Goal: Contribute content: Add original content to the website for others to see

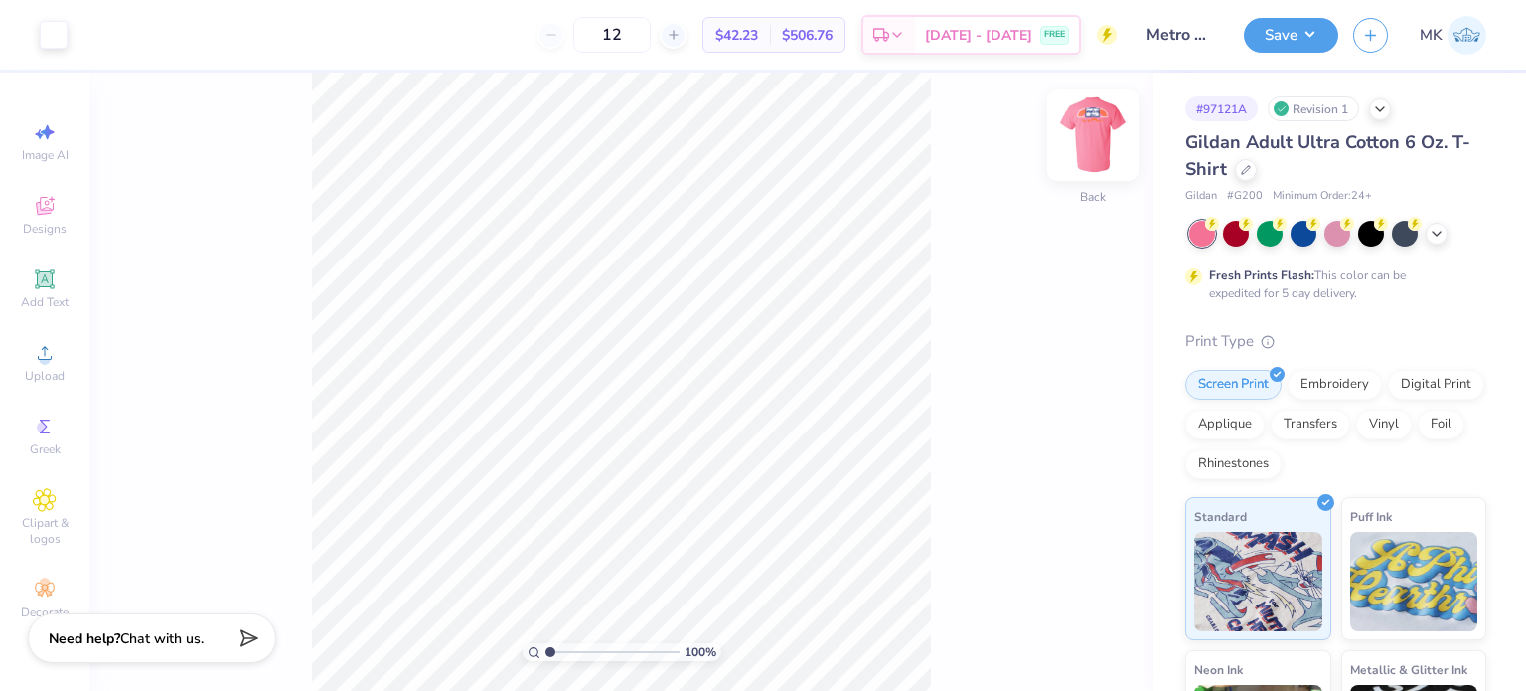
click at [1091, 150] on img at bounding box center [1092, 134] width 79 height 79
click at [1091, 150] on img at bounding box center [1093, 135] width 40 height 40
click at [1431, 233] on icon at bounding box center [1437, 232] width 16 height 16
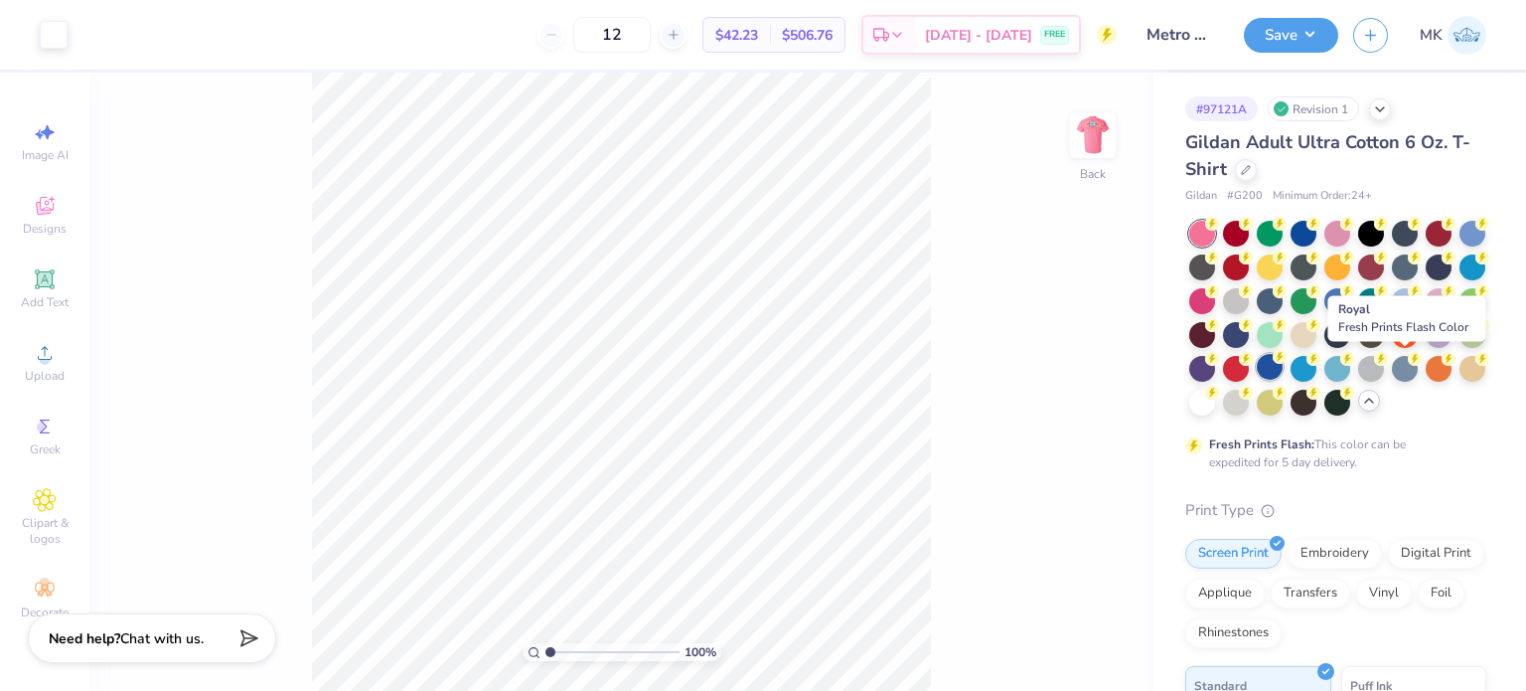
click at [1219, 231] on circle at bounding box center [1212, 224] width 14 height 14
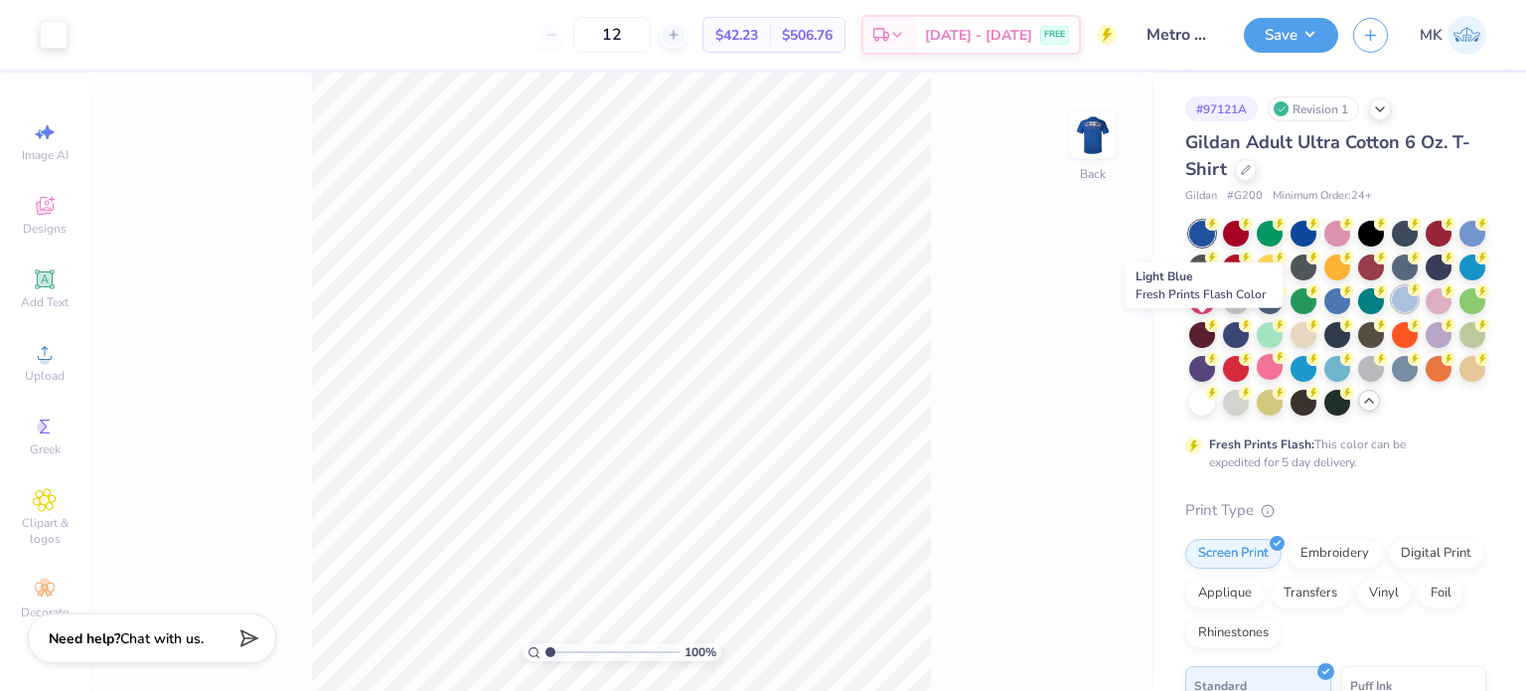
click at [1392, 312] on div at bounding box center [1405, 299] width 26 height 26
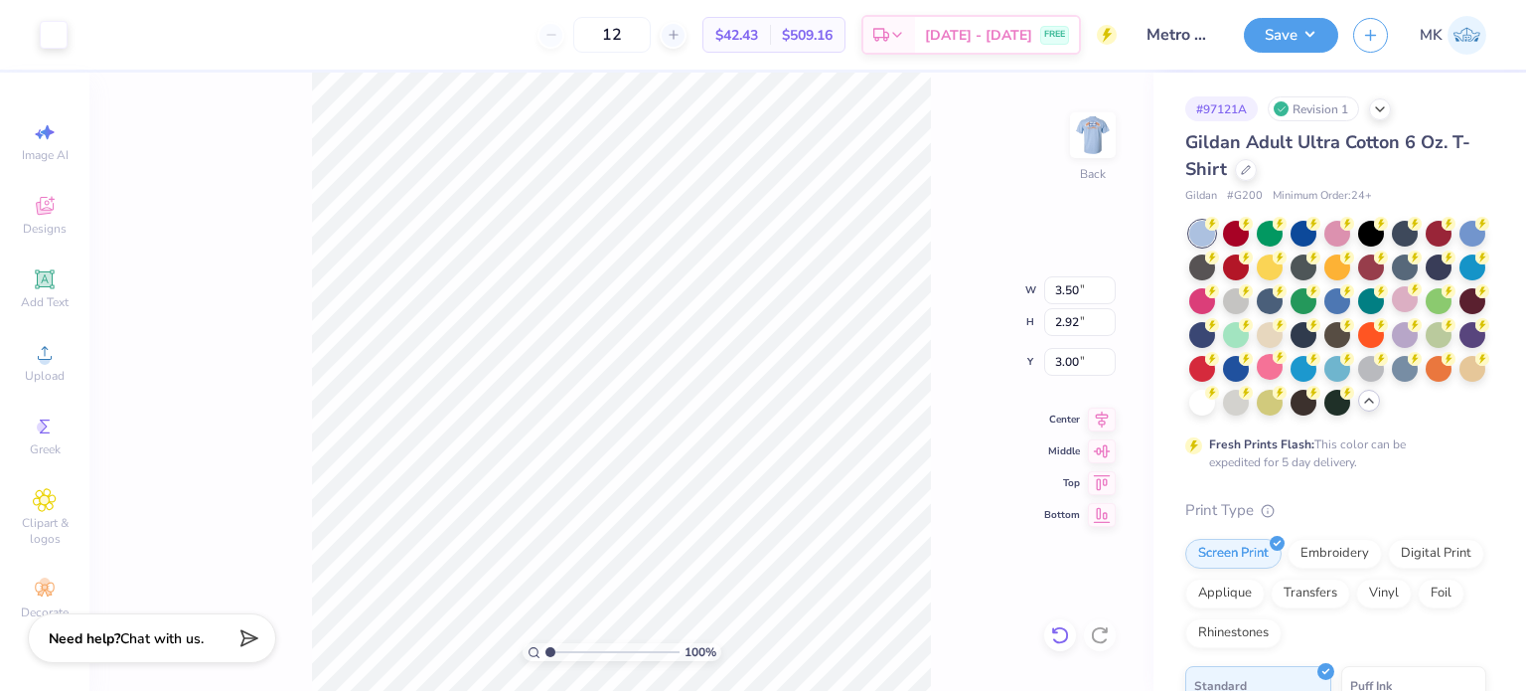
click at [1068, 637] on icon at bounding box center [1060, 635] width 20 height 20
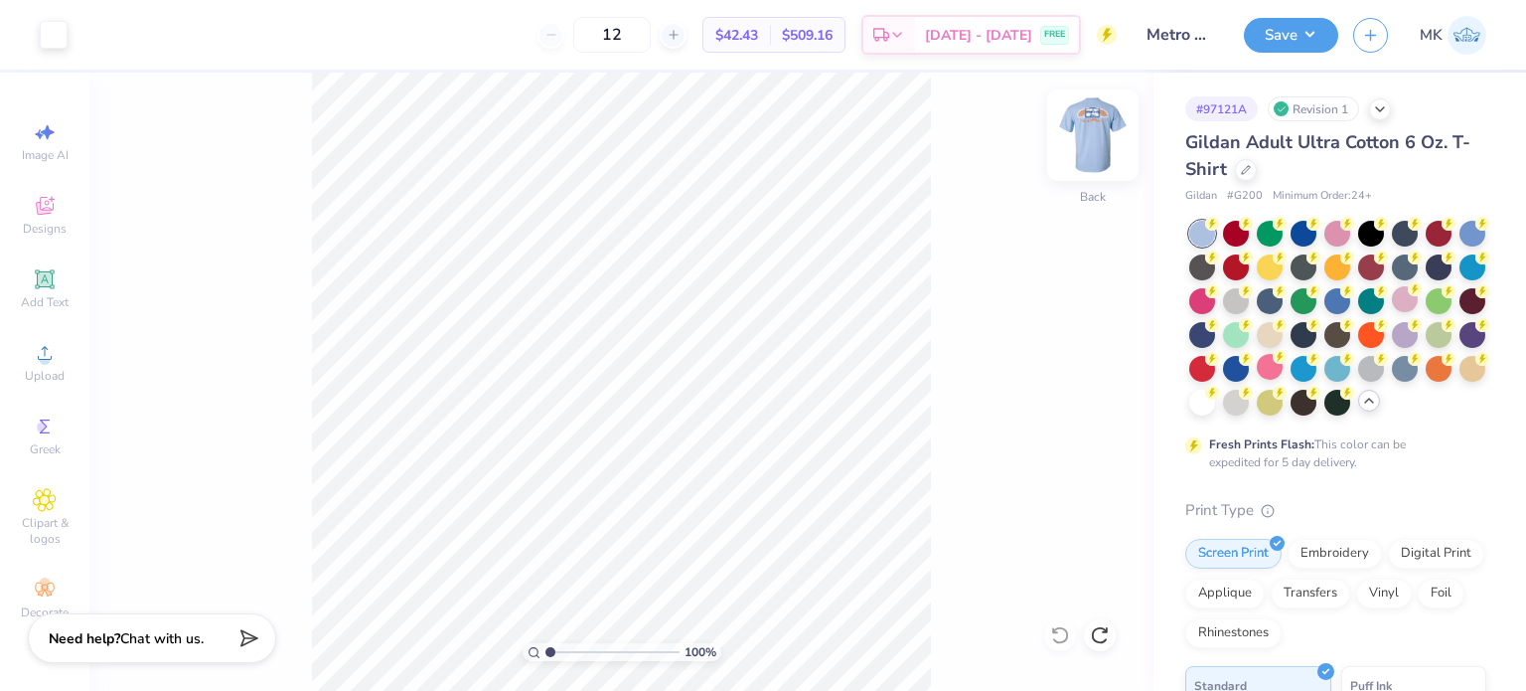
click at [1088, 156] on img at bounding box center [1092, 134] width 79 height 79
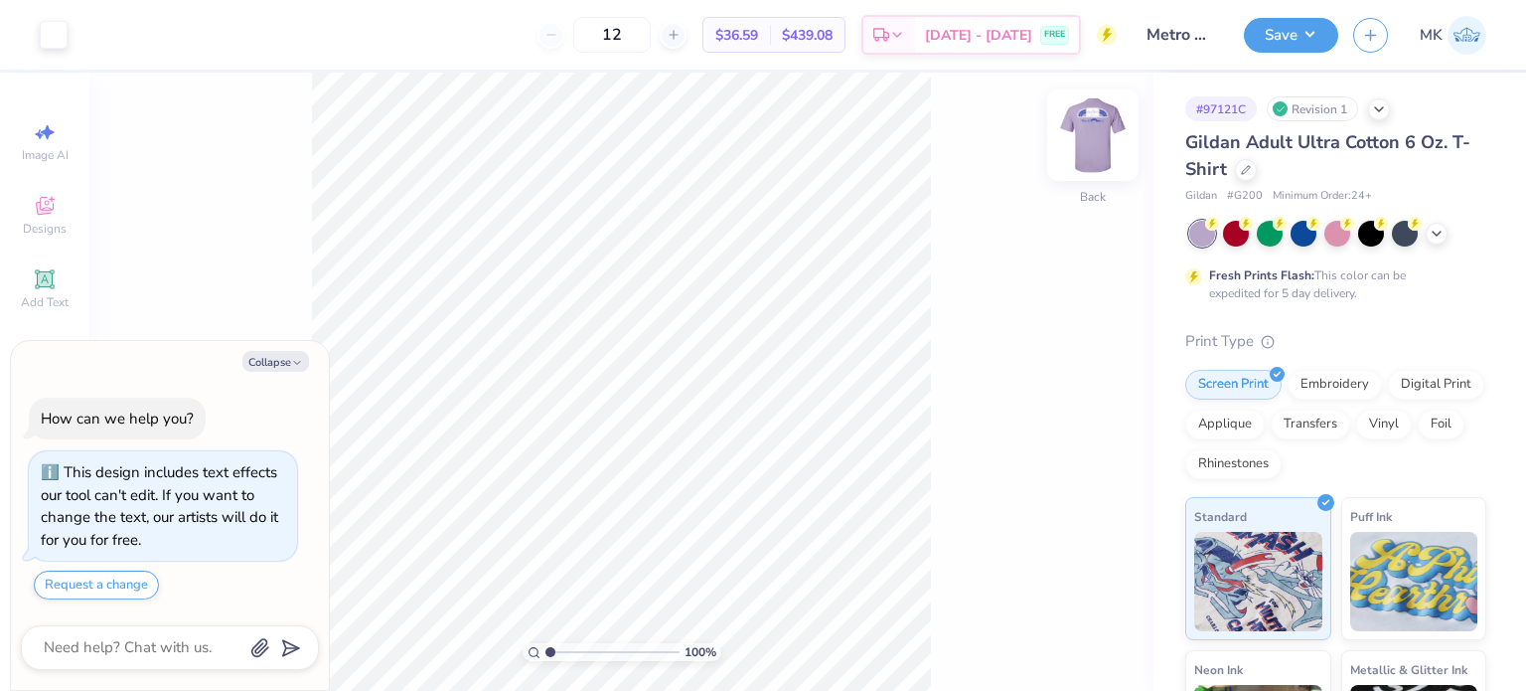
click at [1085, 145] on img at bounding box center [1092, 134] width 79 height 79
click at [1431, 226] on icon at bounding box center [1437, 232] width 16 height 16
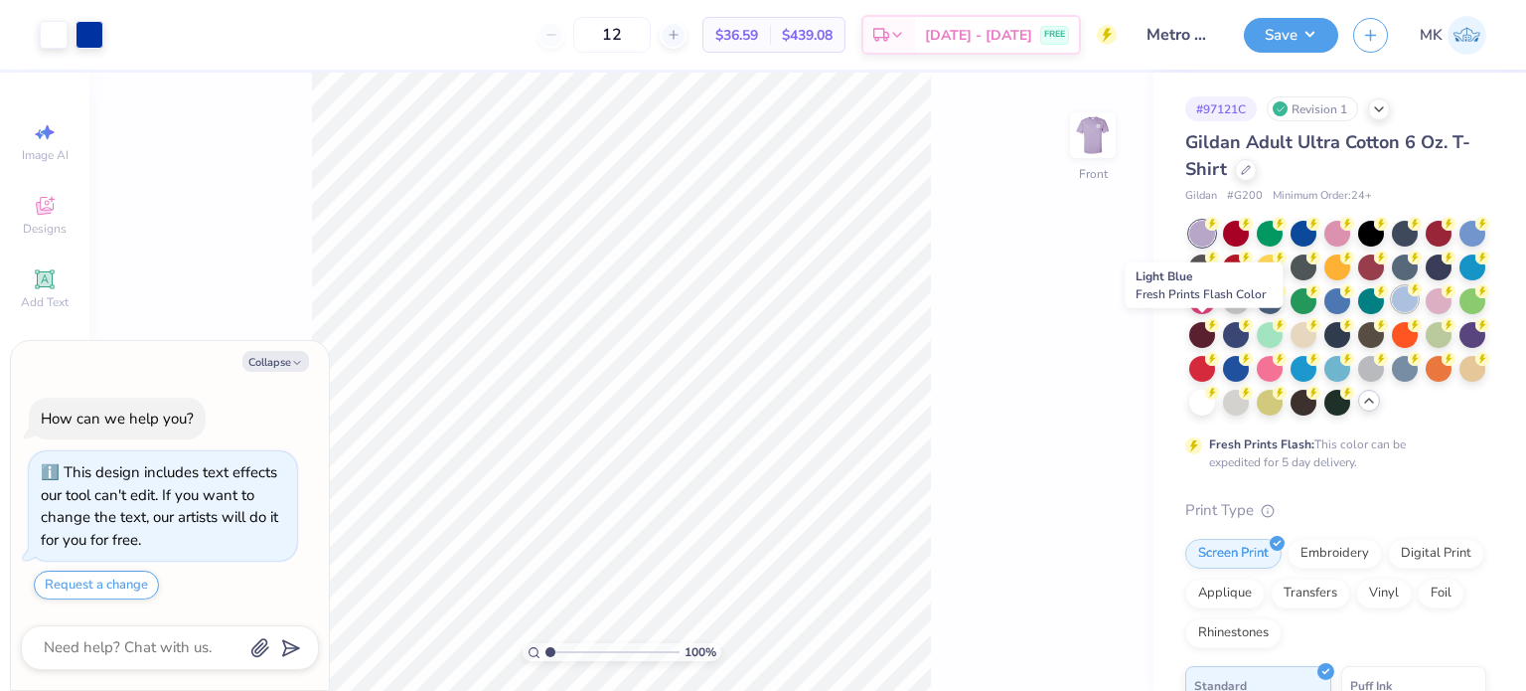
click at [1408, 296] on icon at bounding box center [1415, 289] width 14 height 14
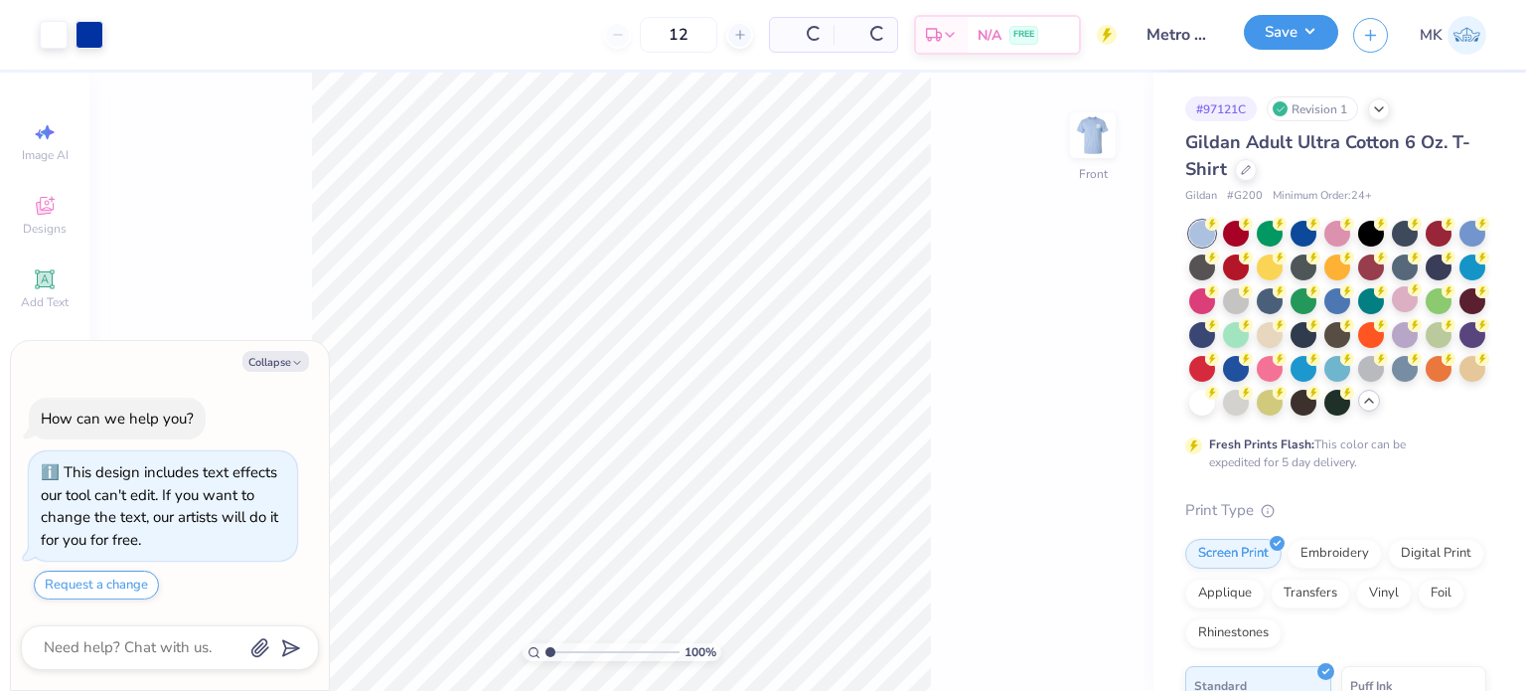
click at [1272, 35] on button "Save" at bounding box center [1291, 32] width 94 height 35
type textarea "x"
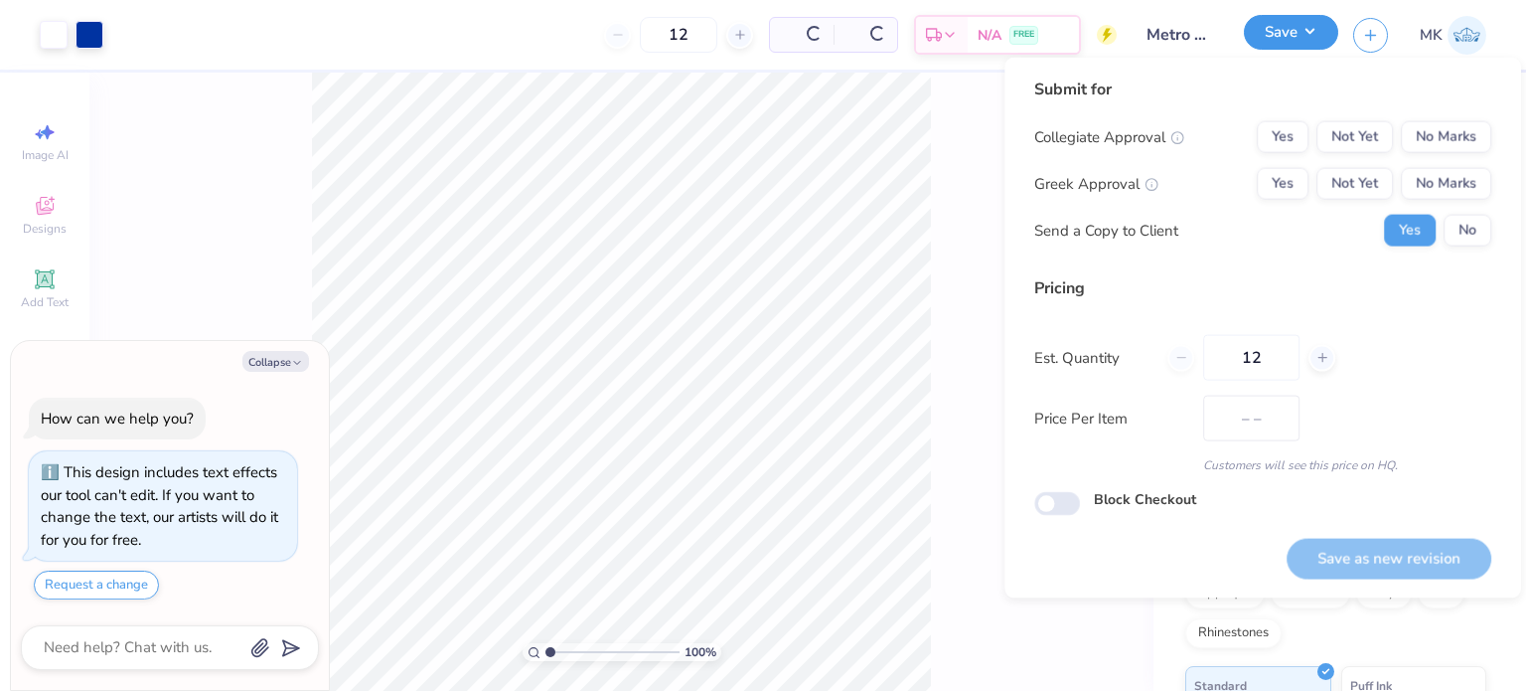
type input "$36.79"
drag, startPoint x: 1433, startPoint y: 141, endPoint x: 1435, endPoint y: 162, distance: 21.0
click at [1433, 142] on button "No Marks" at bounding box center [1446, 137] width 90 height 32
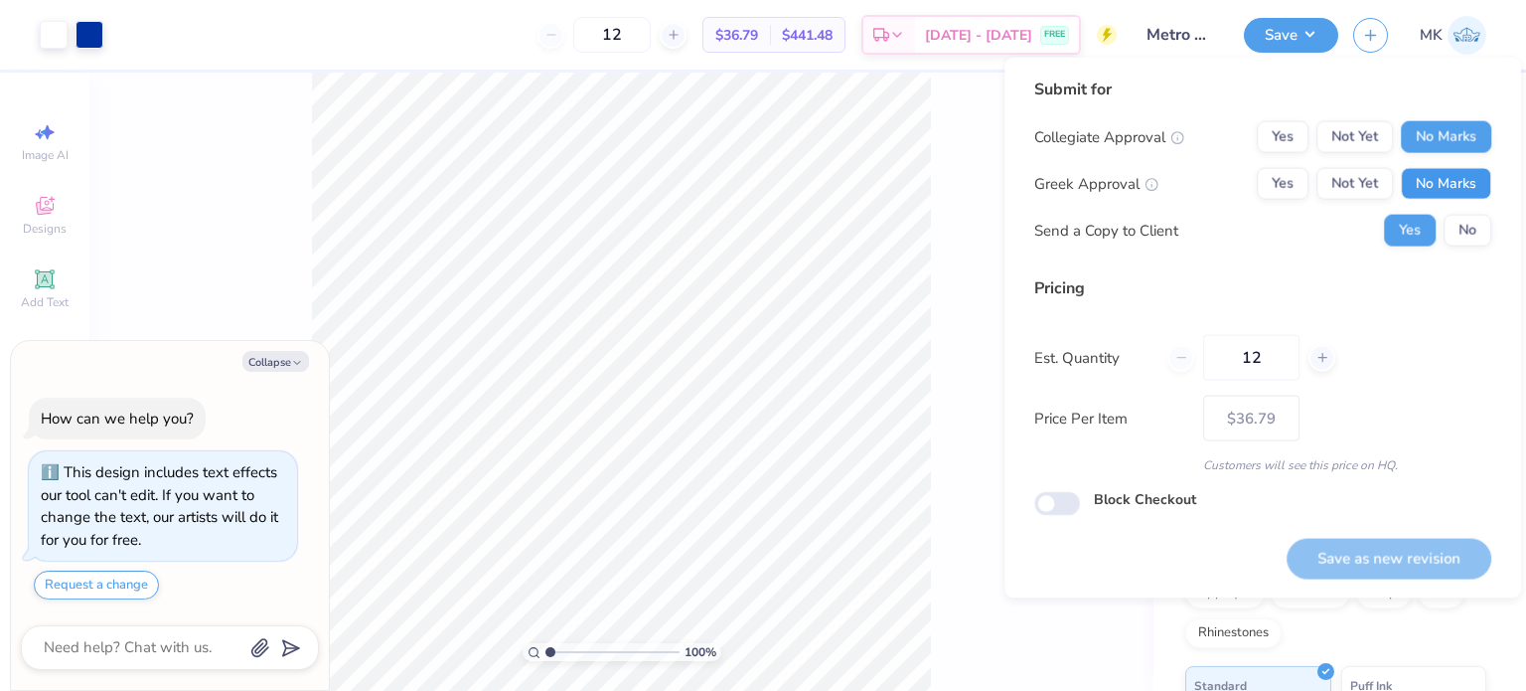
click at [1439, 193] on button "No Marks" at bounding box center [1446, 184] width 90 height 32
drag, startPoint x: 1451, startPoint y: 211, endPoint x: 1473, endPoint y: 251, distance: 46.7
click at [1472, 241] on button "No" at bounding box center [1468, 231] width 48 height 32
type textarea "x"
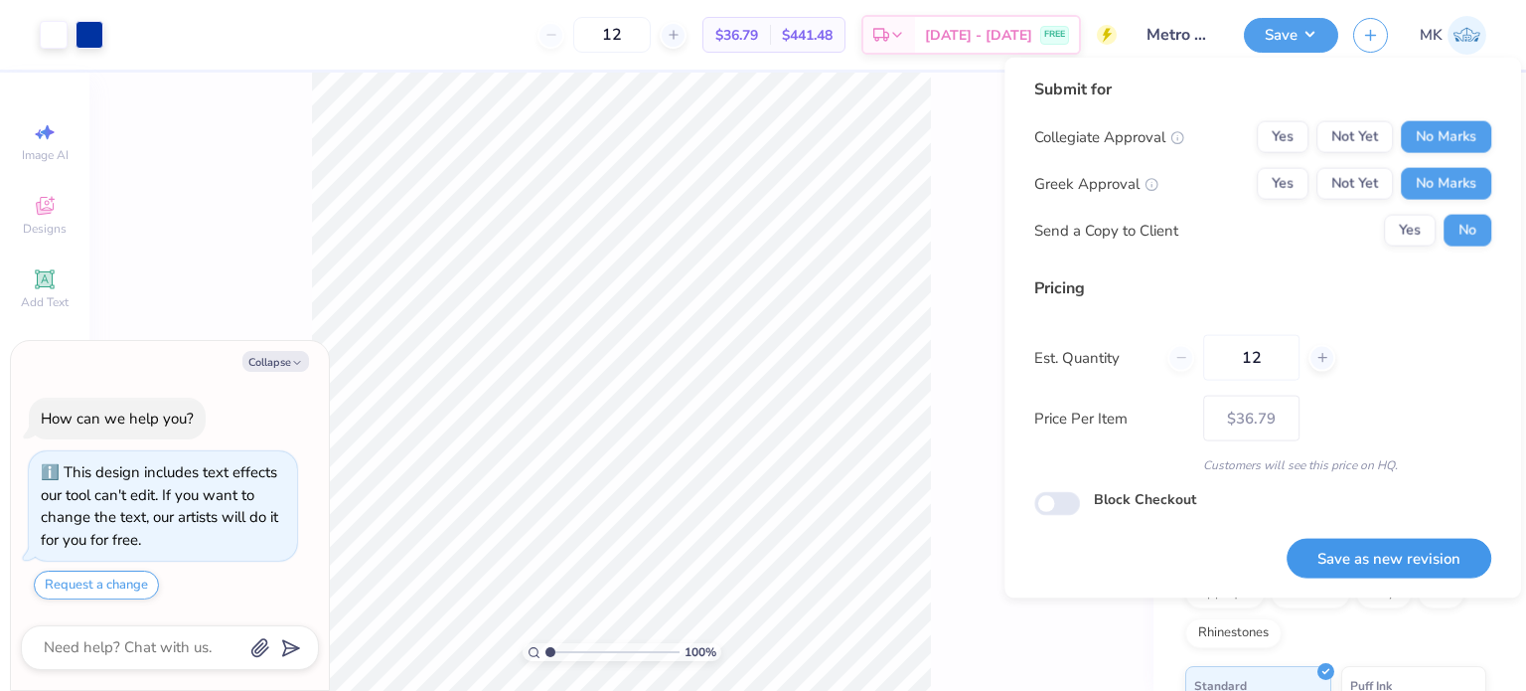
click at [1350, 543] on button "Save as new revision" at bounding box center [1389, 558] width 205 height 41
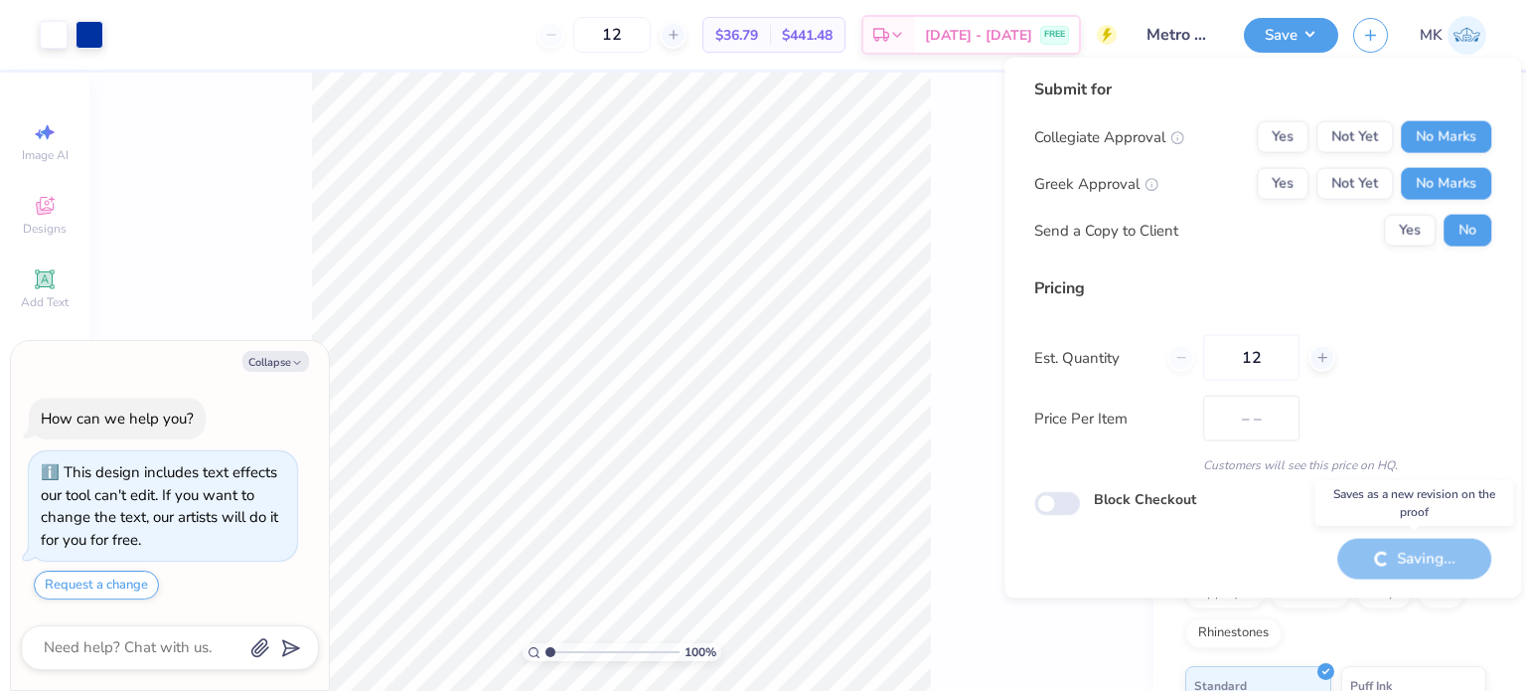
type input "$36.79"
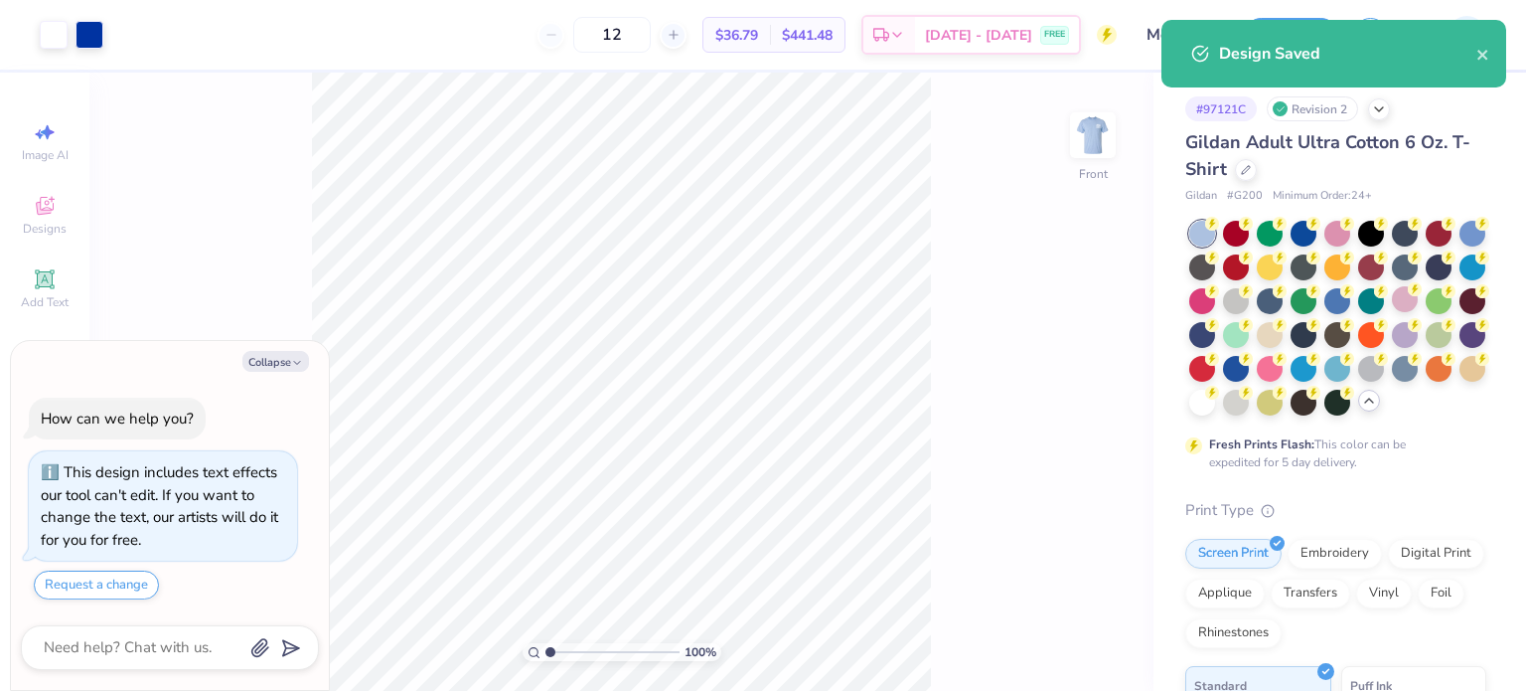
type textarea "x"
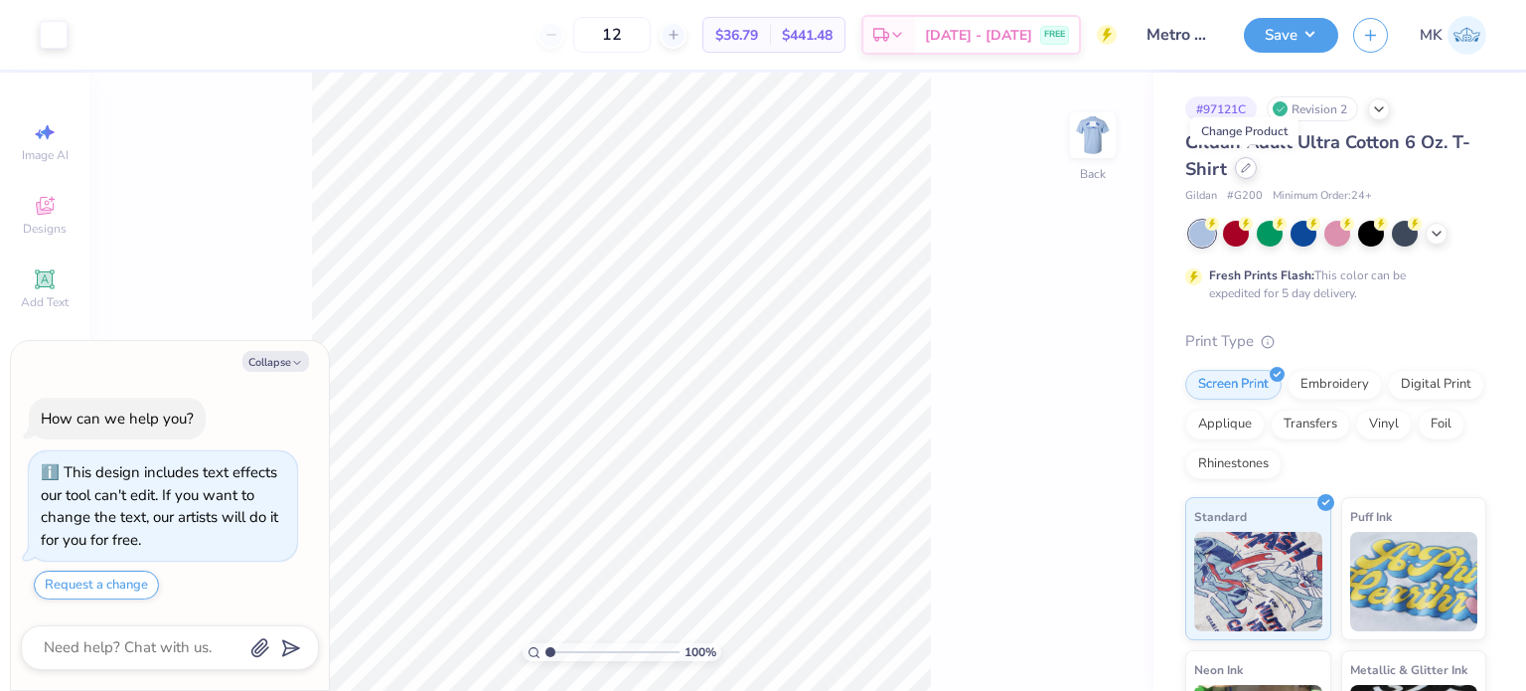
click at [1248, 170] on icon at bounding box center [1246, 168] width 10 height 10
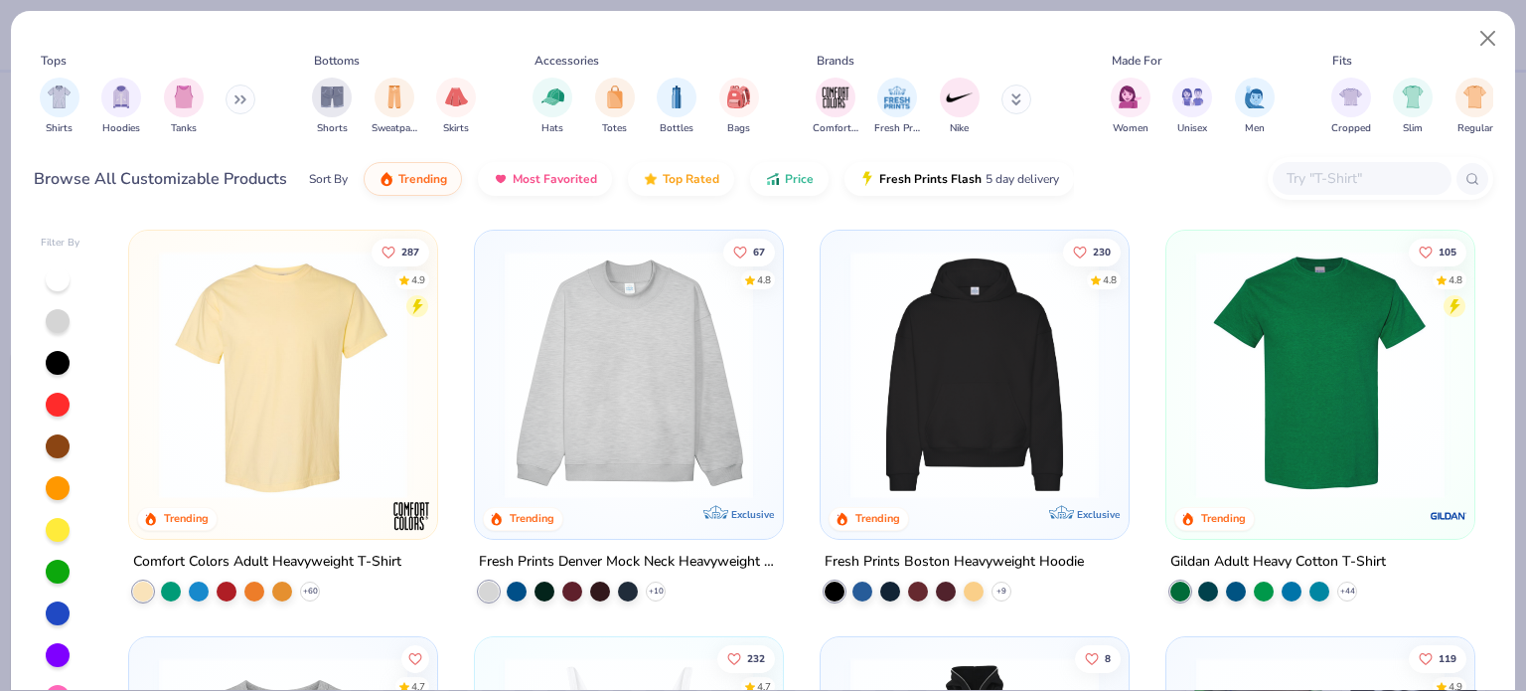
type textarea "x"
click at [1334, 174] on input "text" at bounding box center [1361, 178] width 153 height 23
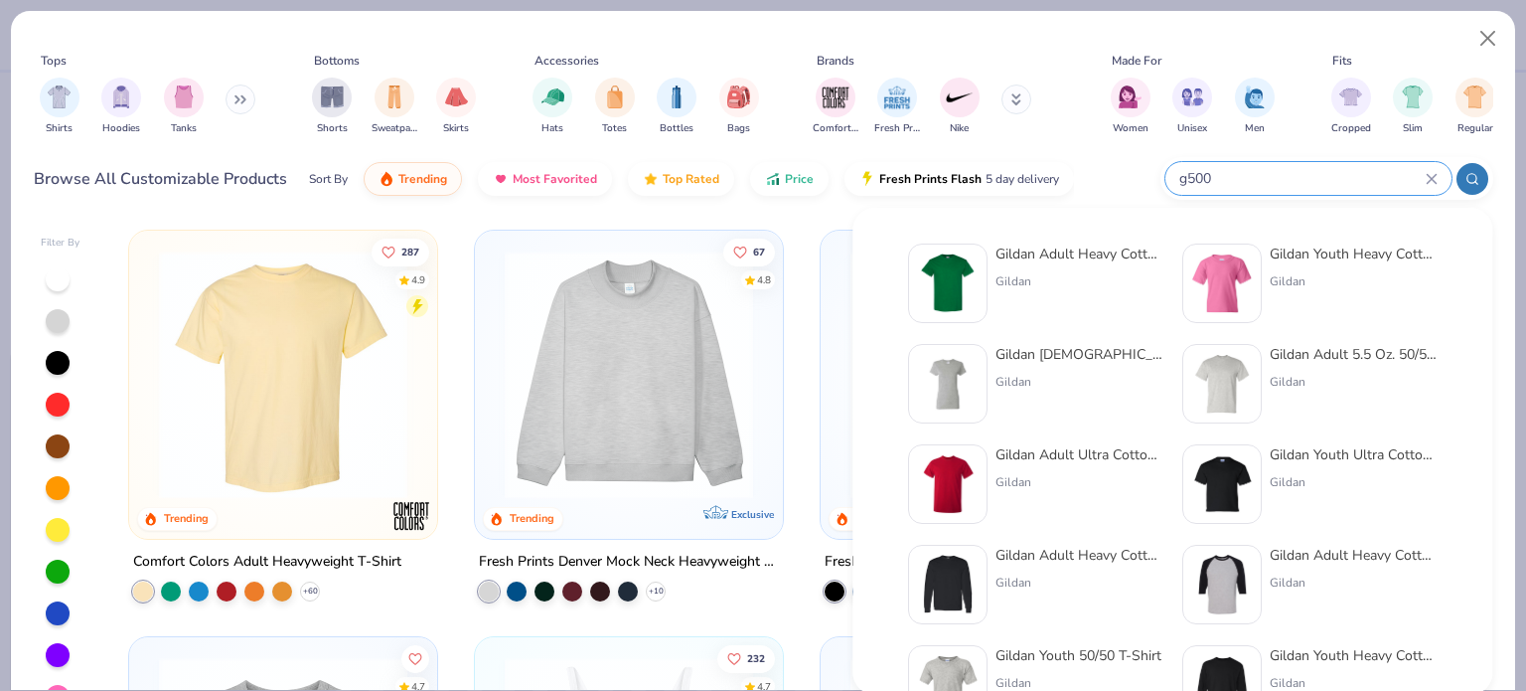
type input "g500"
click at [1023, 281] on div "Gildan" at bounding box center [1079, 281] width 167 height 18
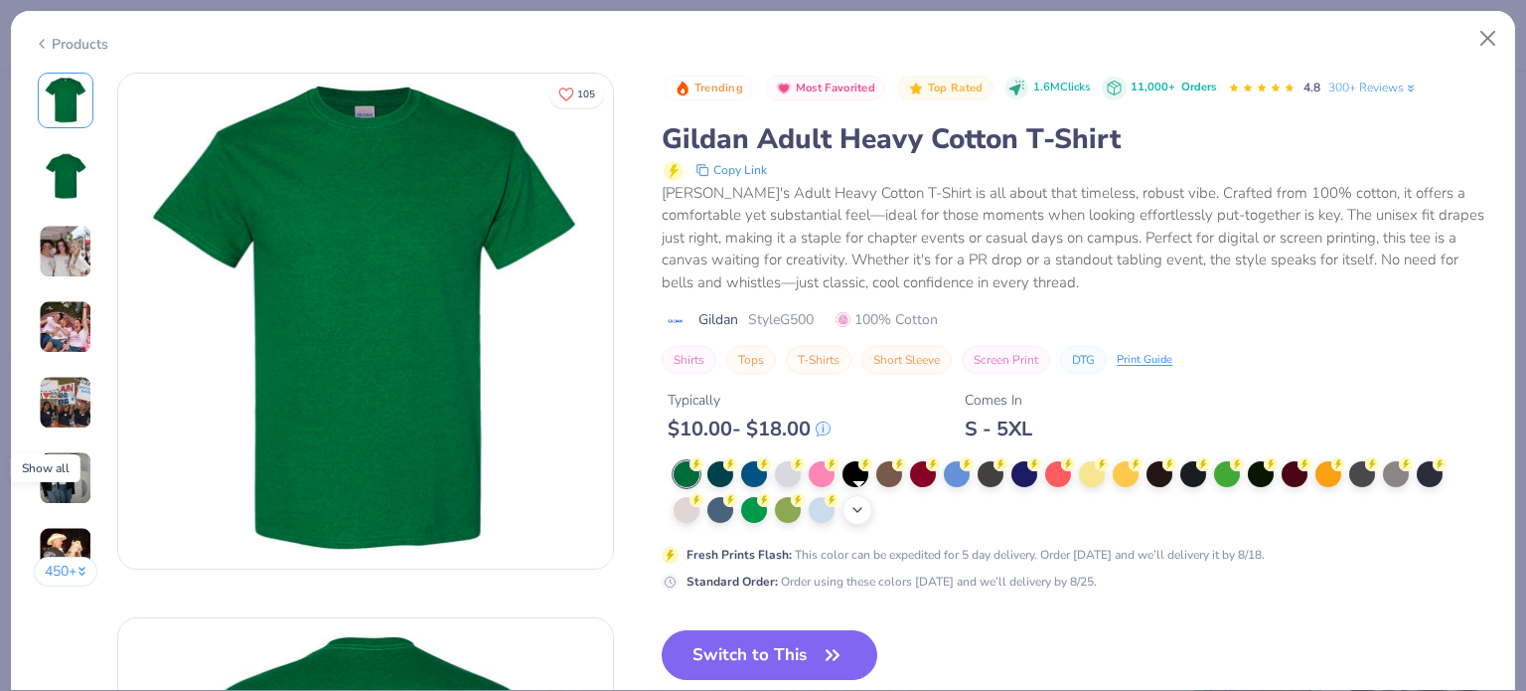
click at [850, 508] on icon at bounding box center [857, 510] width 16 height 16
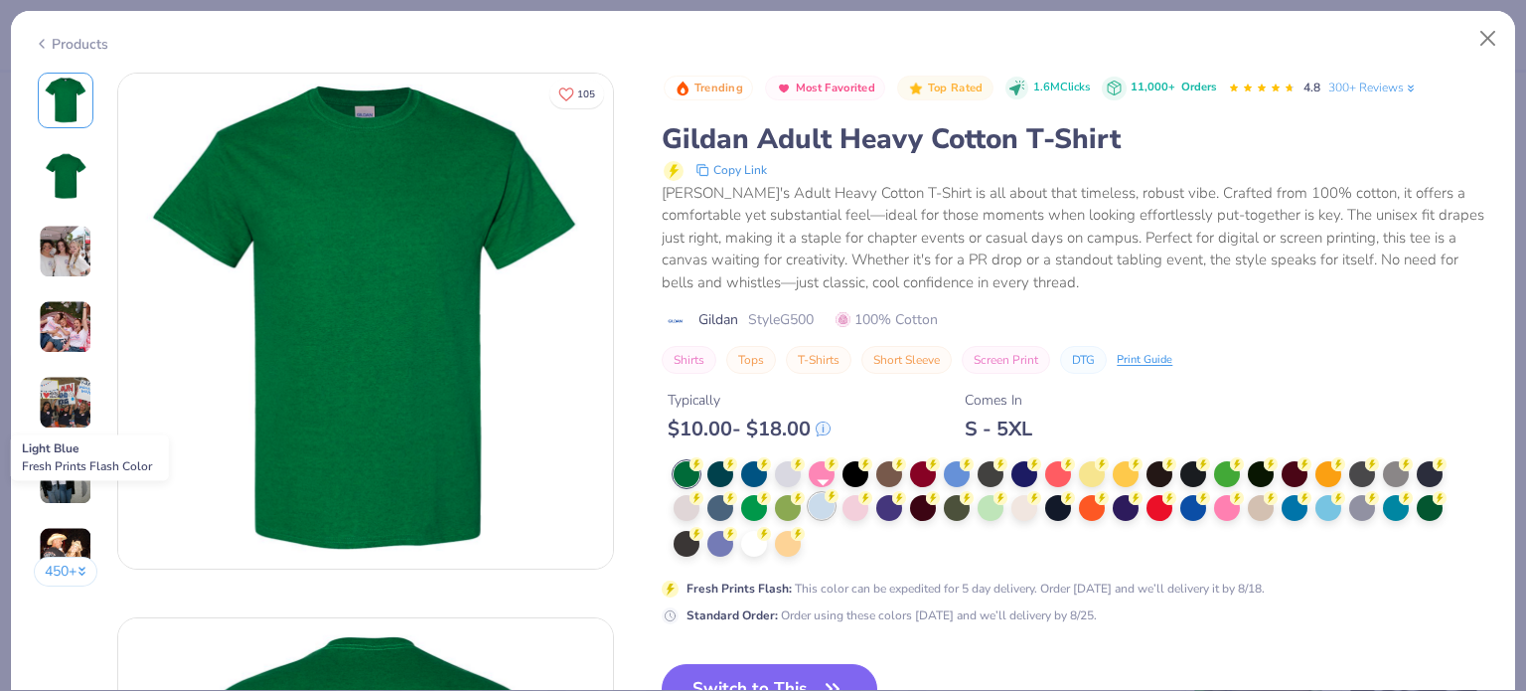
click at [820, 503] on div at bounding box center [822, 506] width 26 height 26
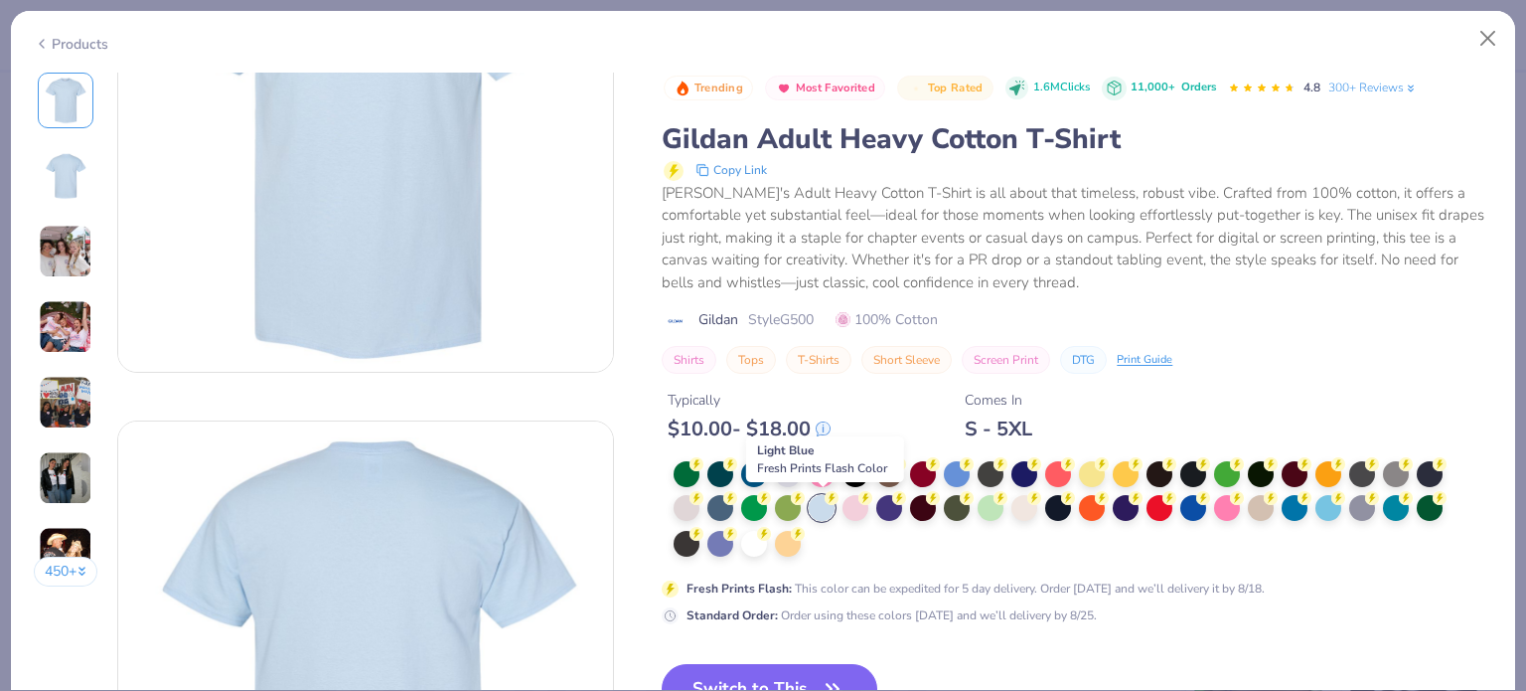
scroll to position [199, 0]
click at [771, 666] on button "Switch to This" at bounding box center [770, 689] width 216 height 50
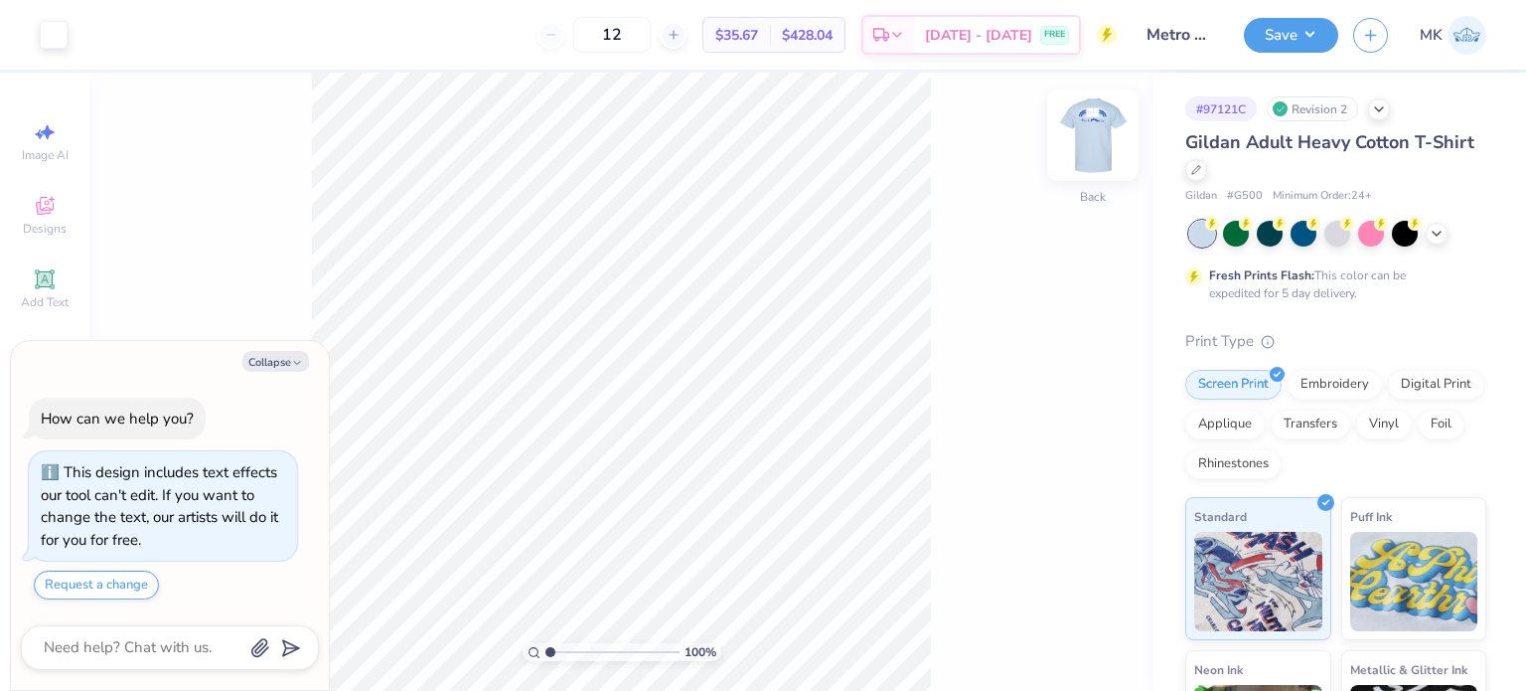
click at [1112, 138] on img at bounding box center [1092, 134] width 79 height 79
click at [1300, 23] on button "Save" at bounding box center [1291, 32] width 94 height 35
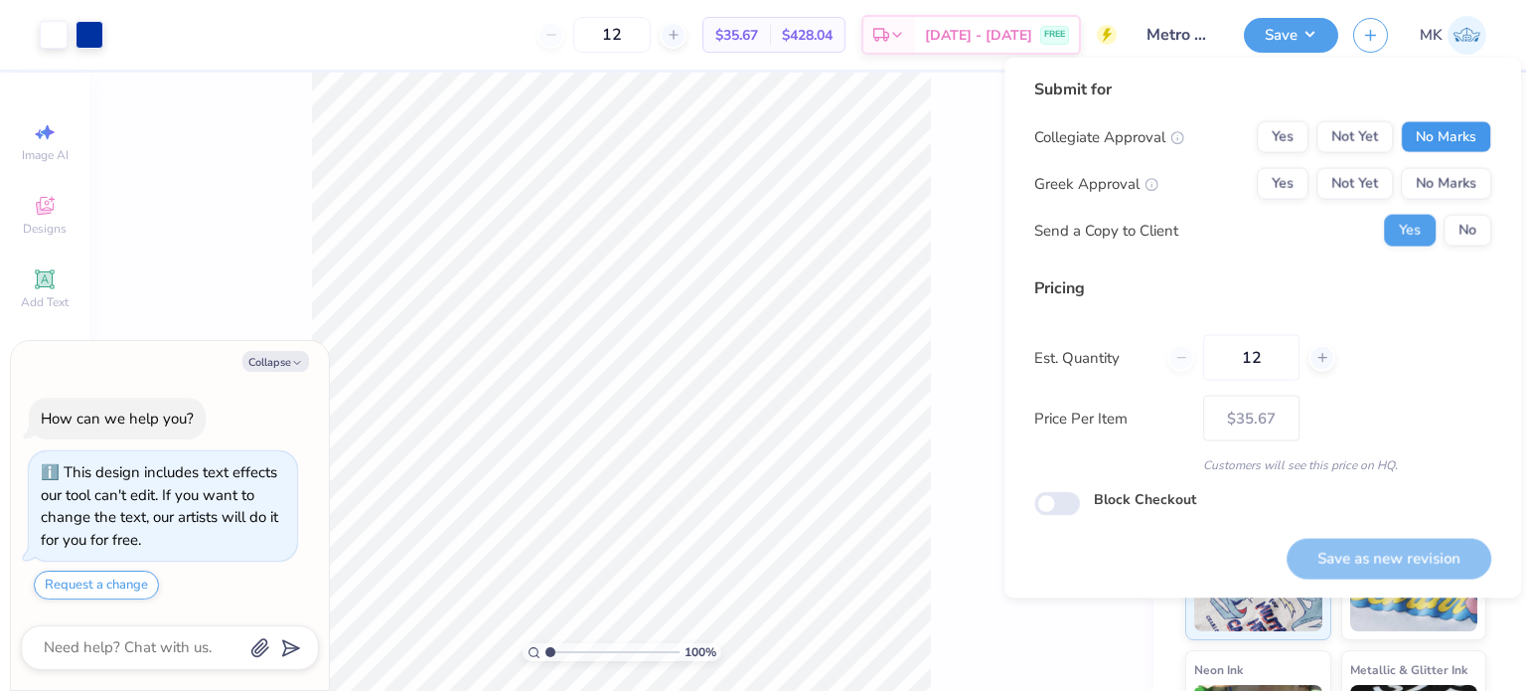
click at [1443, 128] on button "No Marks" at bounding box center [1446, 137] width 90 height 32
drag, startPoint x: 1452, startPoint y: 157, endPoint x: 1468, endPoint y: 212, distance: 57.2
click at [1459, 177] on button "No Marks" at bounding box center [1446, 184] width 90 height 32
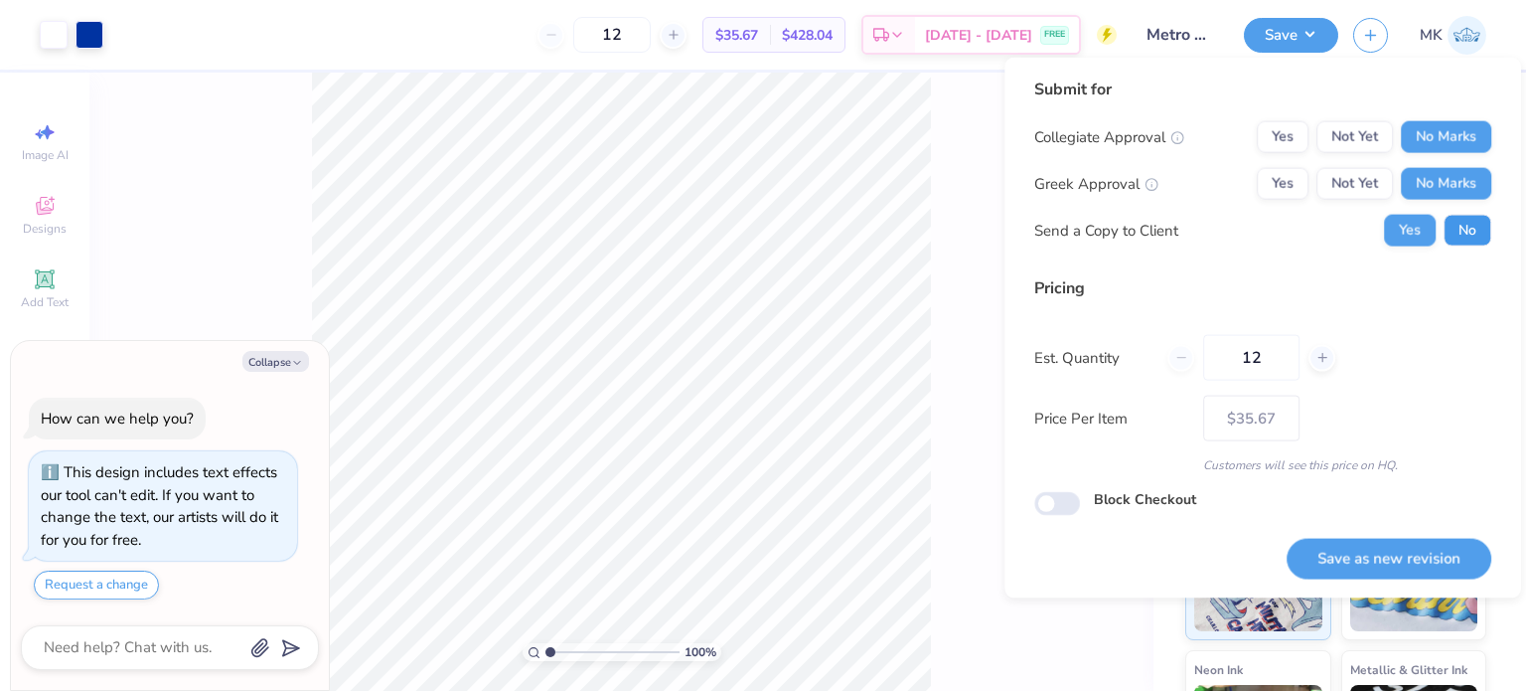
click at [1471, 232] on button "No" at bounding box center [1468, 231] width 48 height 32
type textarea "x"
click at [1343, 546] on button "Save as new revision" at bounding box center [1389, 558] width 205 height 41
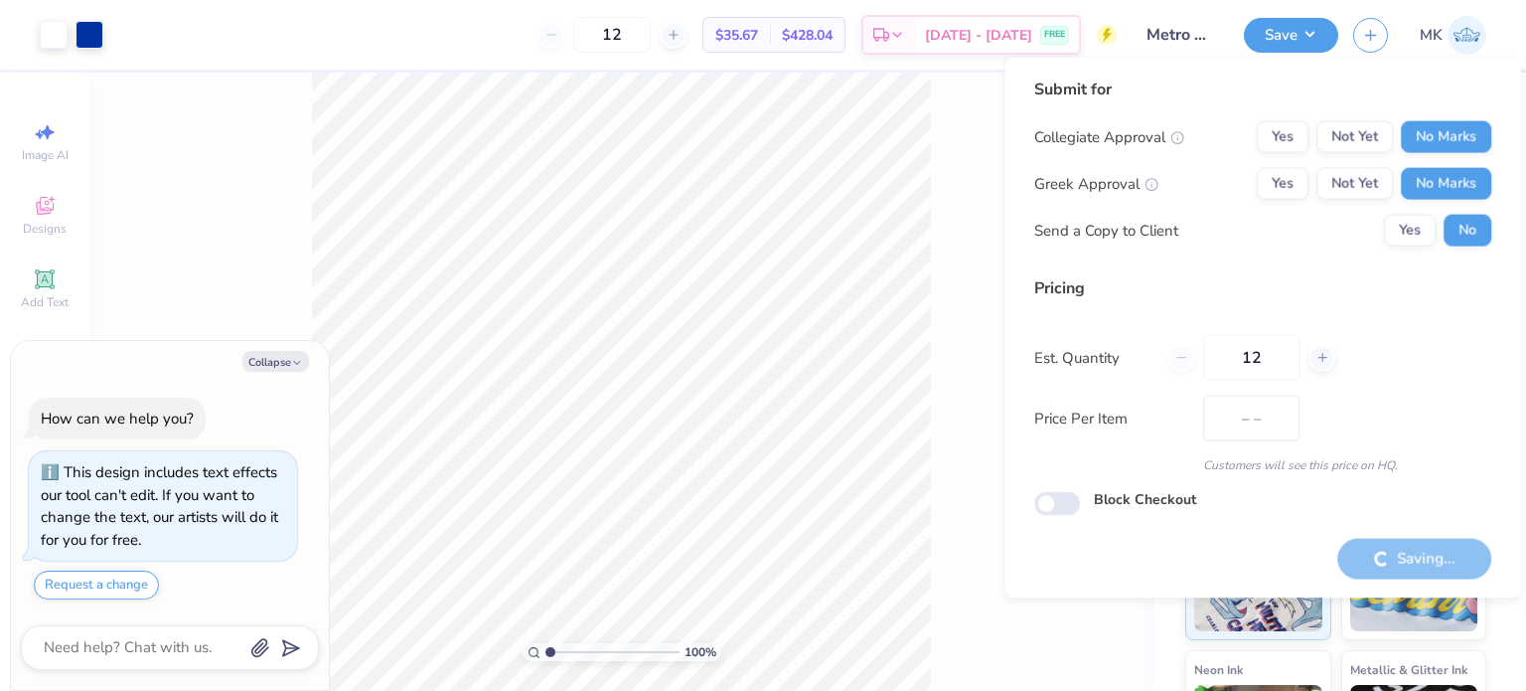
type input "$35.67"
type textarea "x"
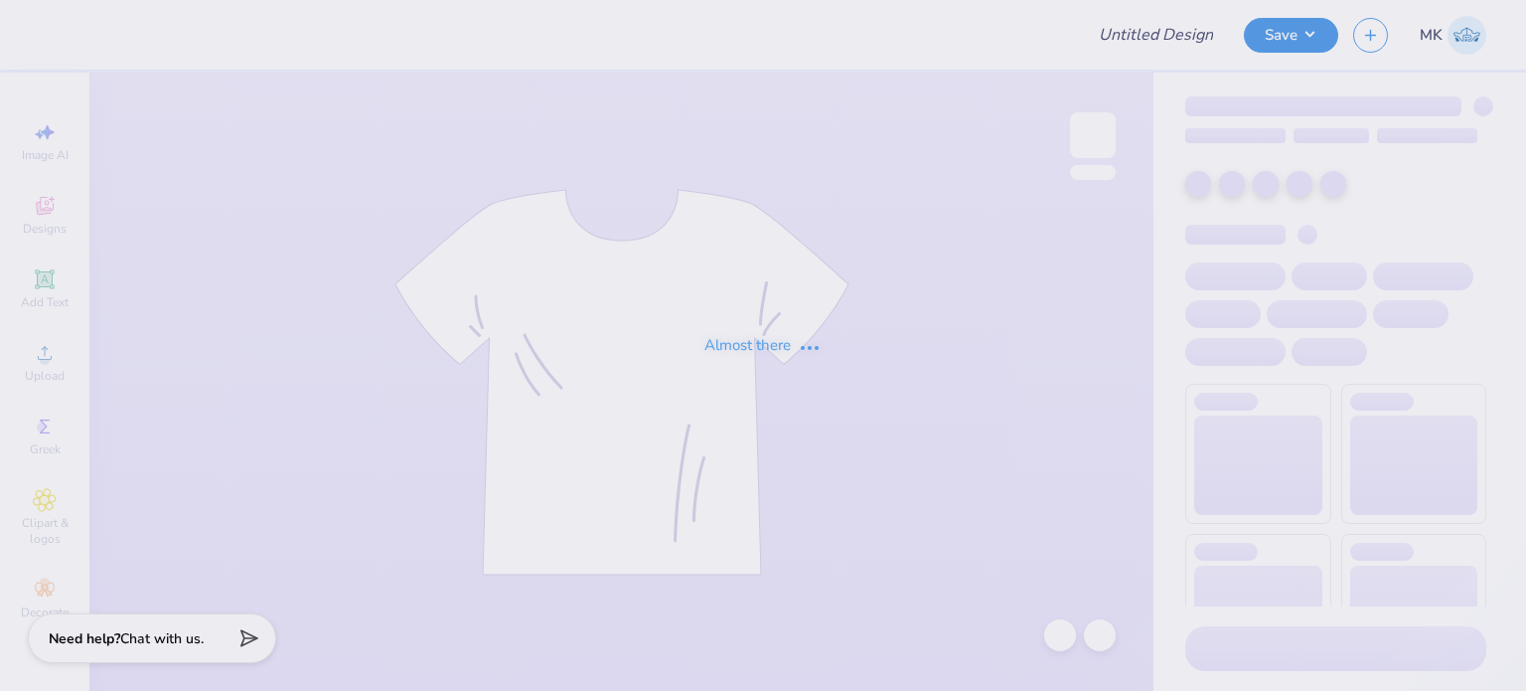
type input "Metro Diner T-Shirts"
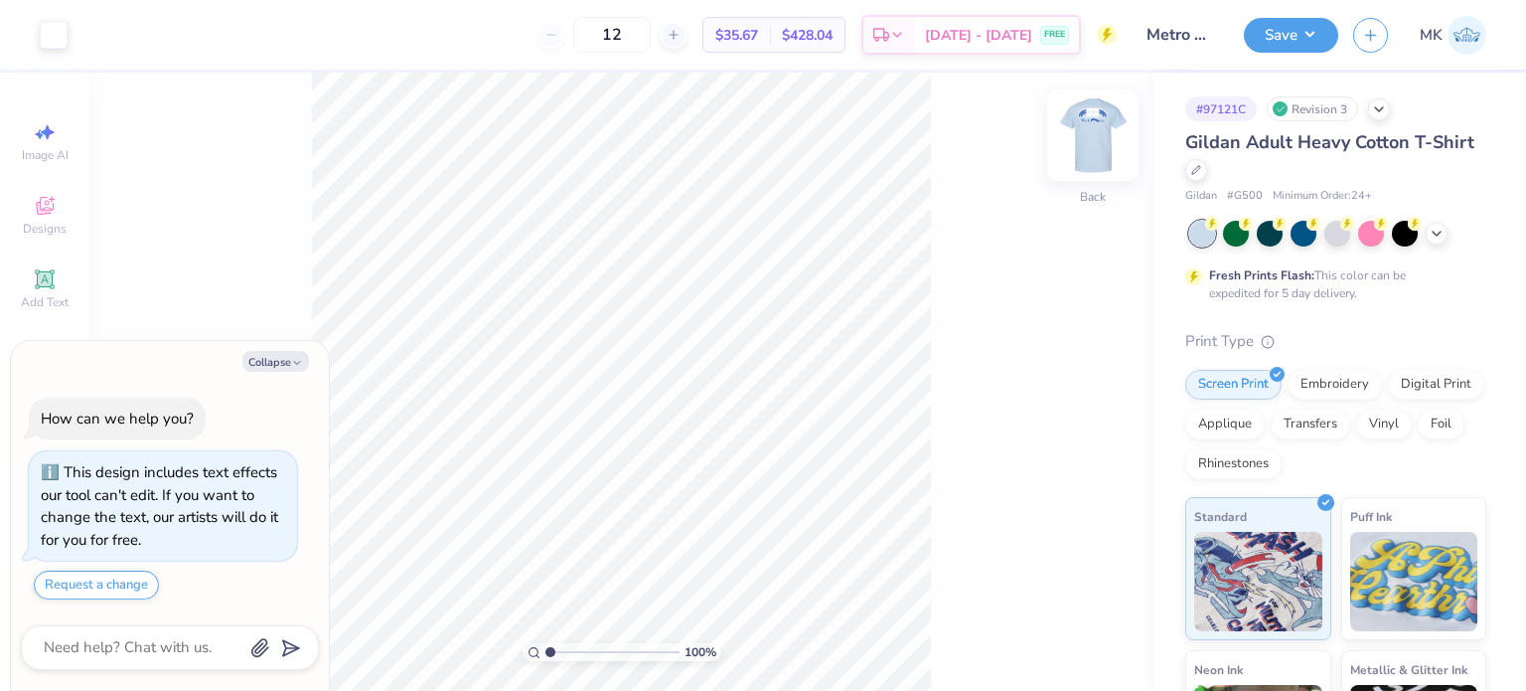
click at [1106, 134] on img at bounding box center [1092, 134] width 79 height 79
click at [96, 36] on div at bounding box center [90, 33] width 28 height 28
type textarea "x"
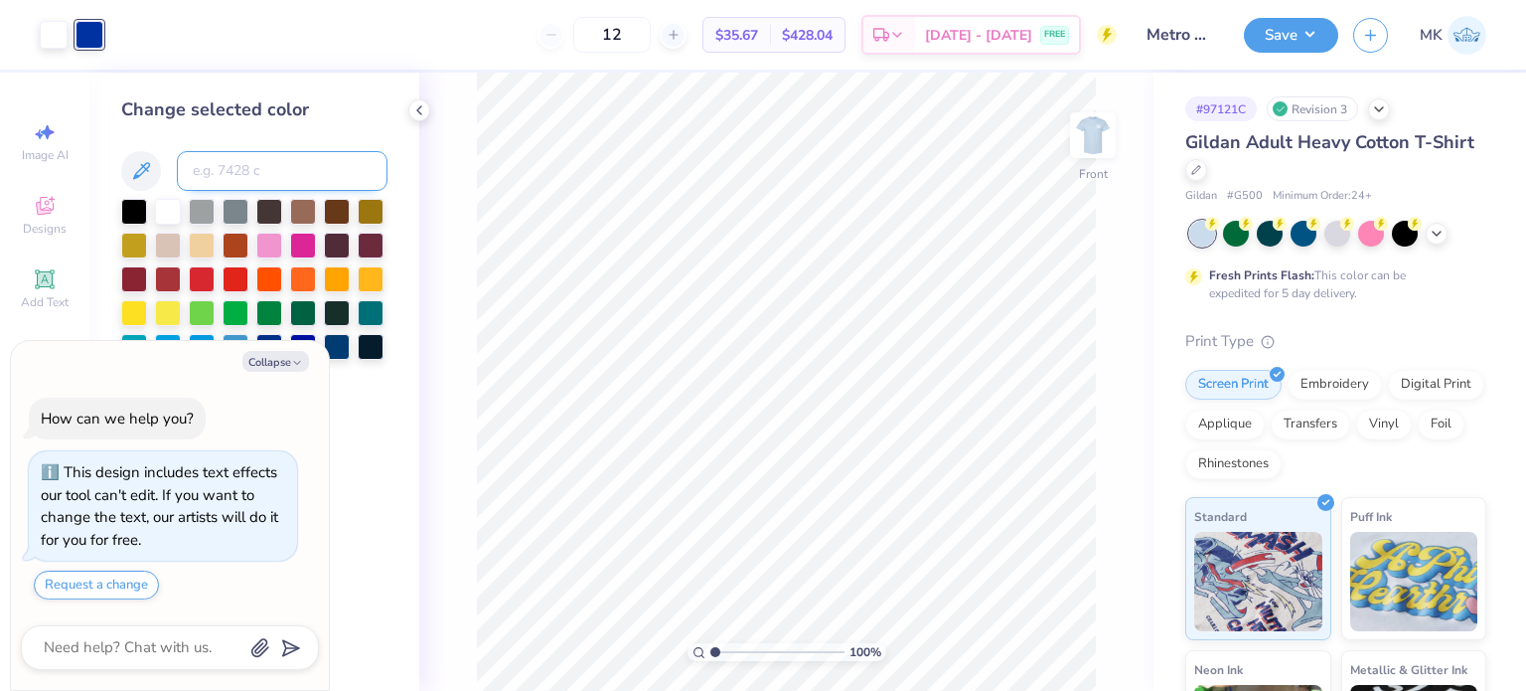
click at [255, 162] on input at bounding box center [282, 171] width 211 height 40
type input "1585"
type textarea "x"
click at [1283, 23] on button "Save" at bounding box center [1291, 32] width 94 height 35
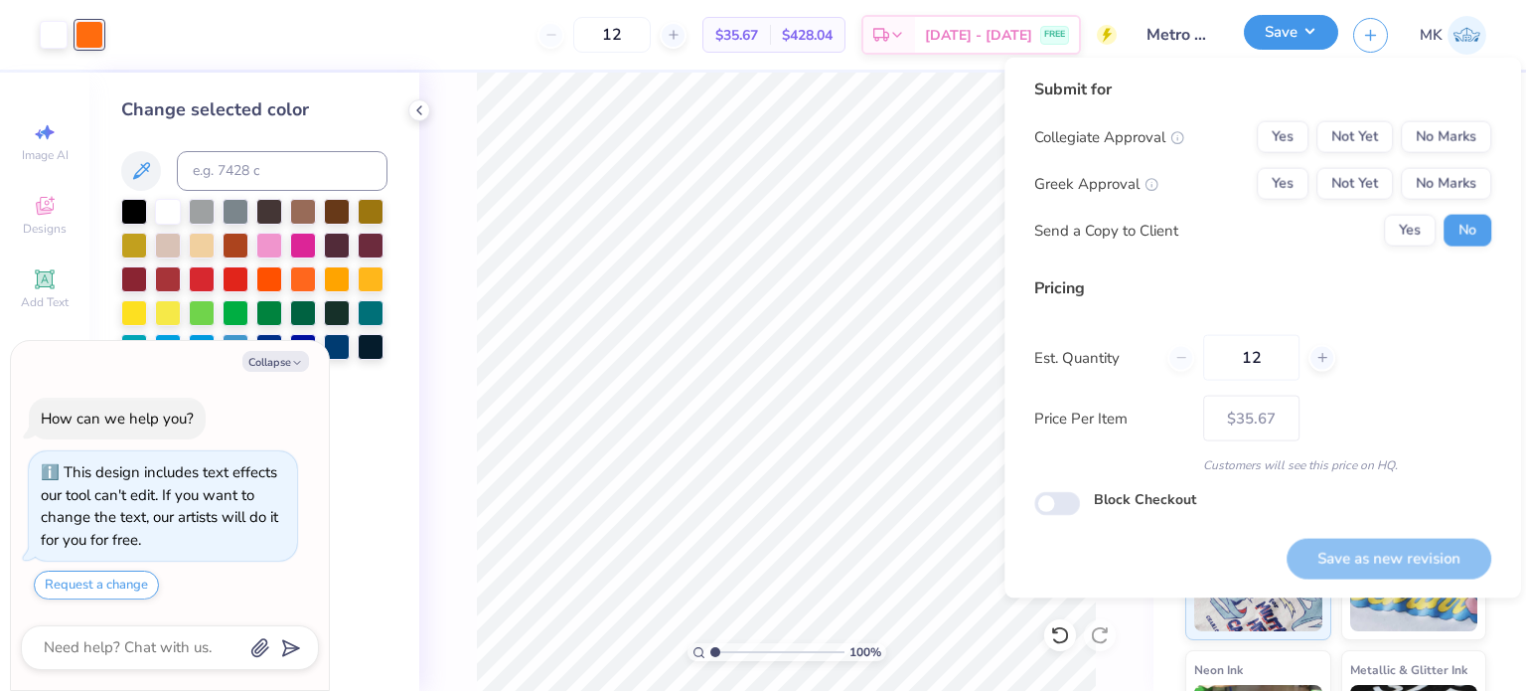
type textarea "x"
click at [1440, 136] on button "No Marks" at bounding box center [1446, 137] width 90 height 32
click at [1442, 182] on button "No Marks" at bounding box center [1446, 184] width 90 height 32
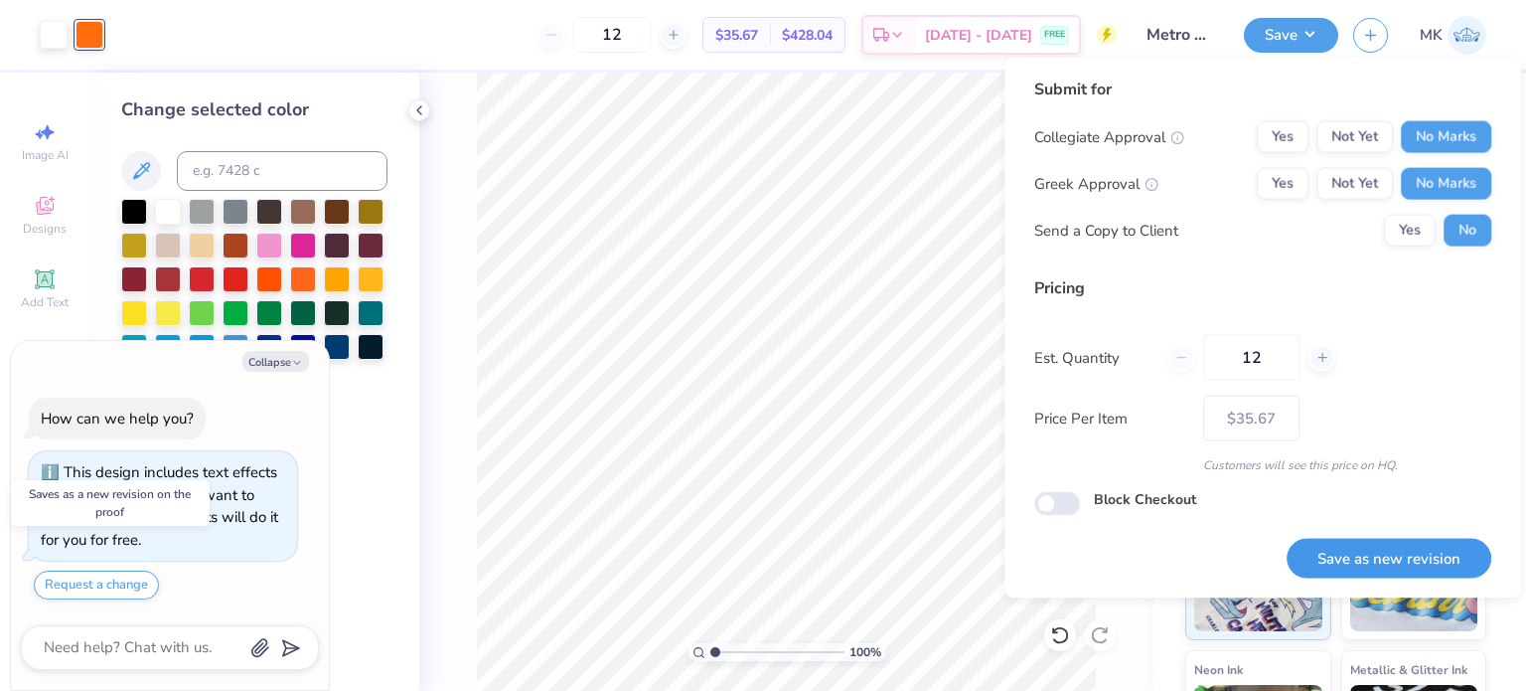
click at [1387, 556] on button "Save as new revision" at bounding box center [1389, 558] width 205 height 41
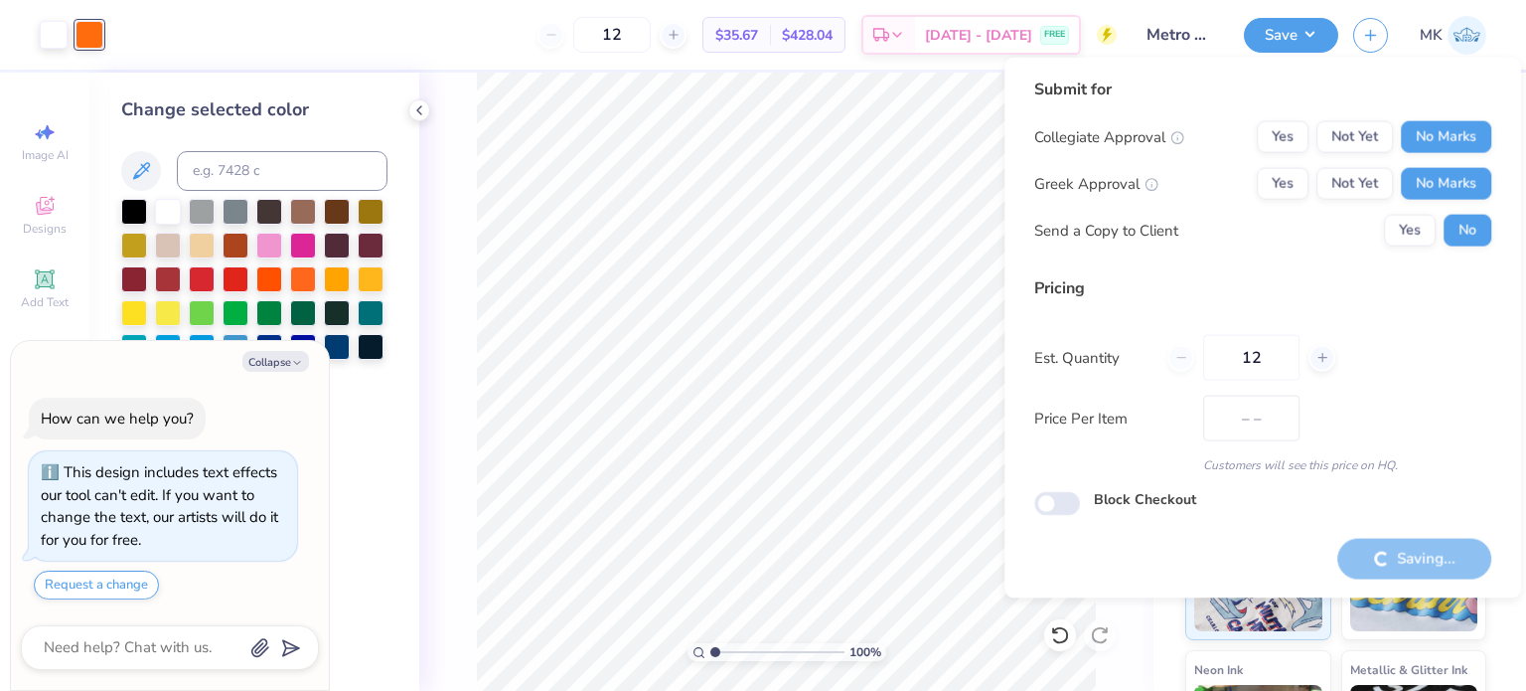
type input "$35.67"
type textarea "x"
